Goal: Find specific page/section: Find specific page/section

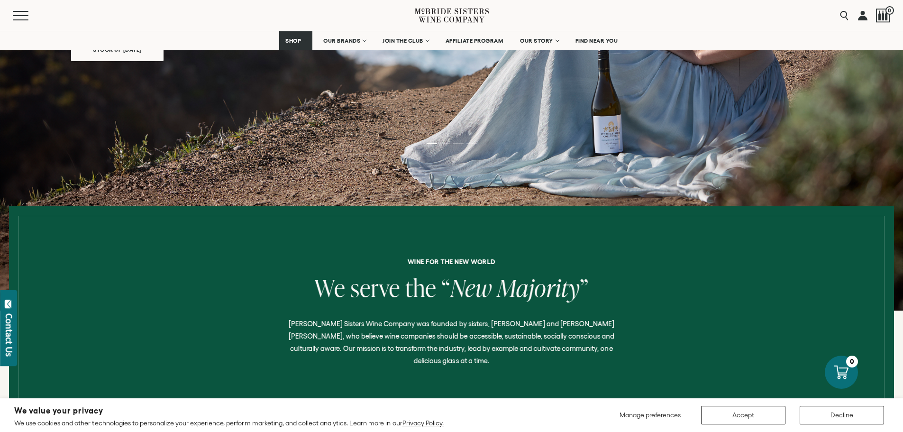
scroll to position [190, 0]
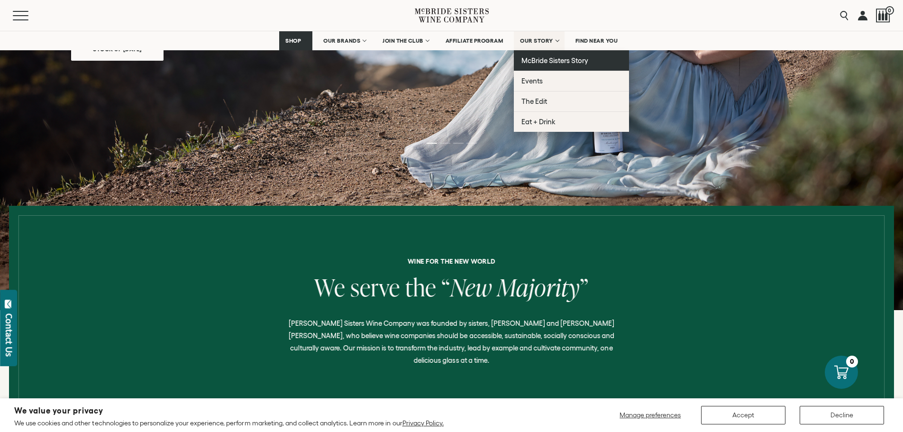
click at [563, 62] on span "McBride Sisters Story" at bounding box center [554, 60] width 67 height 8
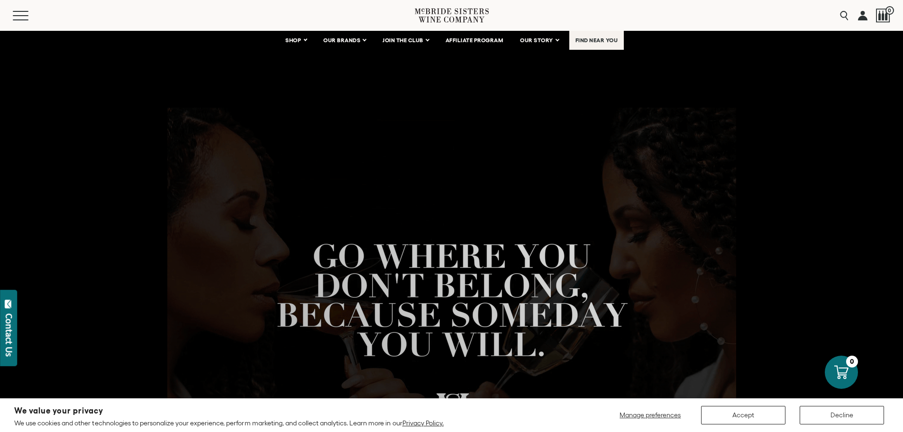
click at [585, 46] on link "FIND NEAR YOU" at bounding box center [596, 40] width 55 height 19
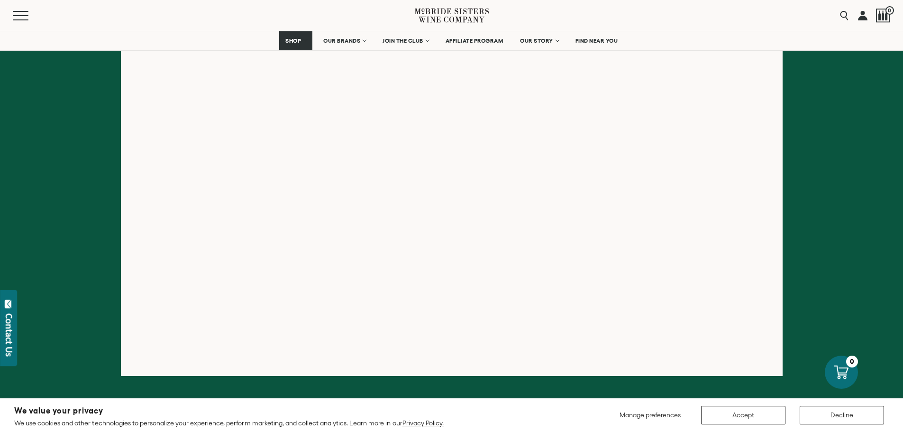
scroll to position [237, 0]
